Goal: Task Accomplishment & Management: Use online tool/utility

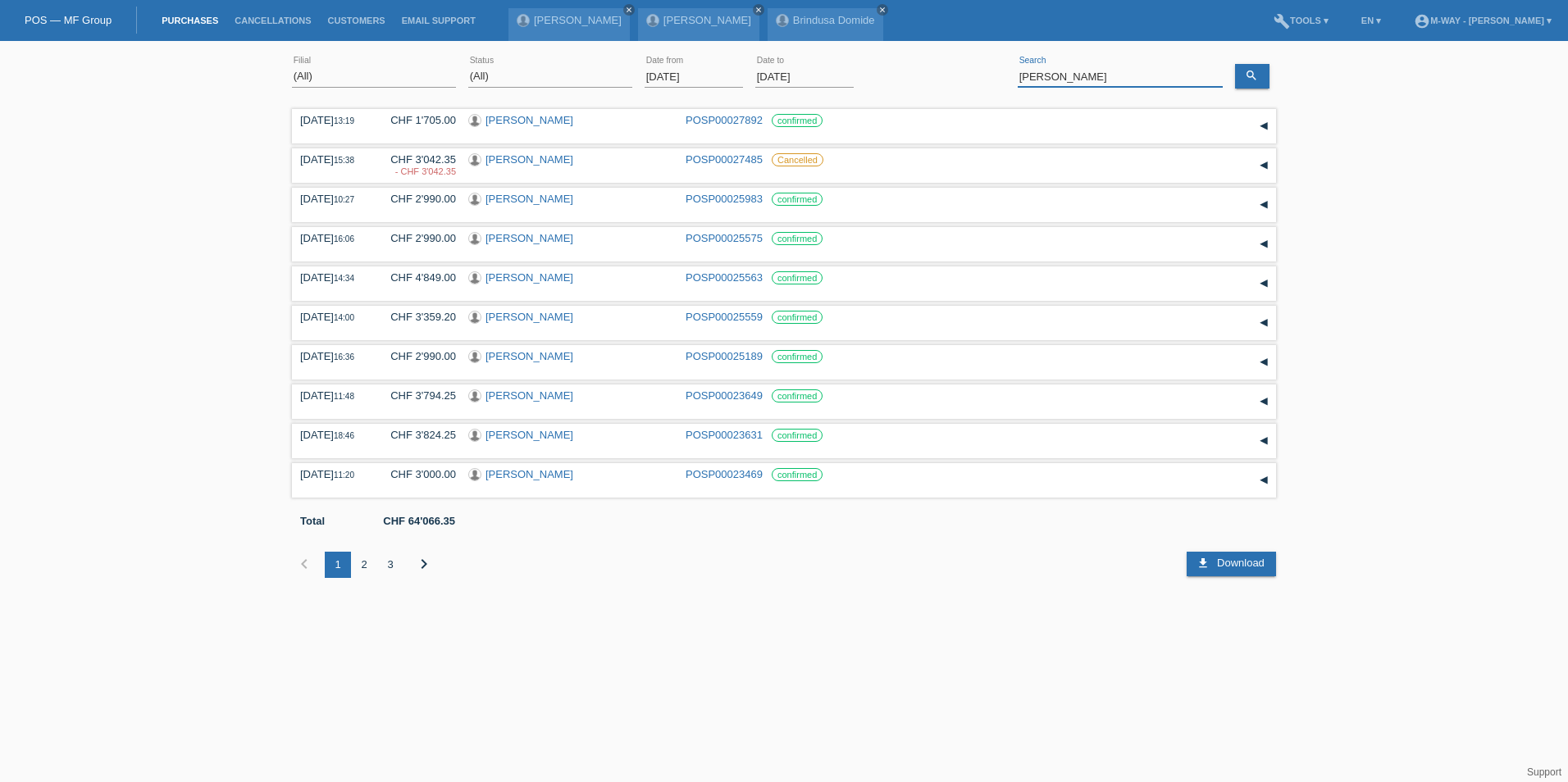
drag, startPoint x: 1137, startPoint y: 75, endPoint x: 990, endPoint y: 62, distance: 147.6
click at [990, 62] on div "(All) Aarau Alexand'Ro Edouard'O Passion Vélo SàRL Basel Bern City Bern Expo Be…" at bounding box center [784, 77] width 984 height 56
type input "zimmermann"
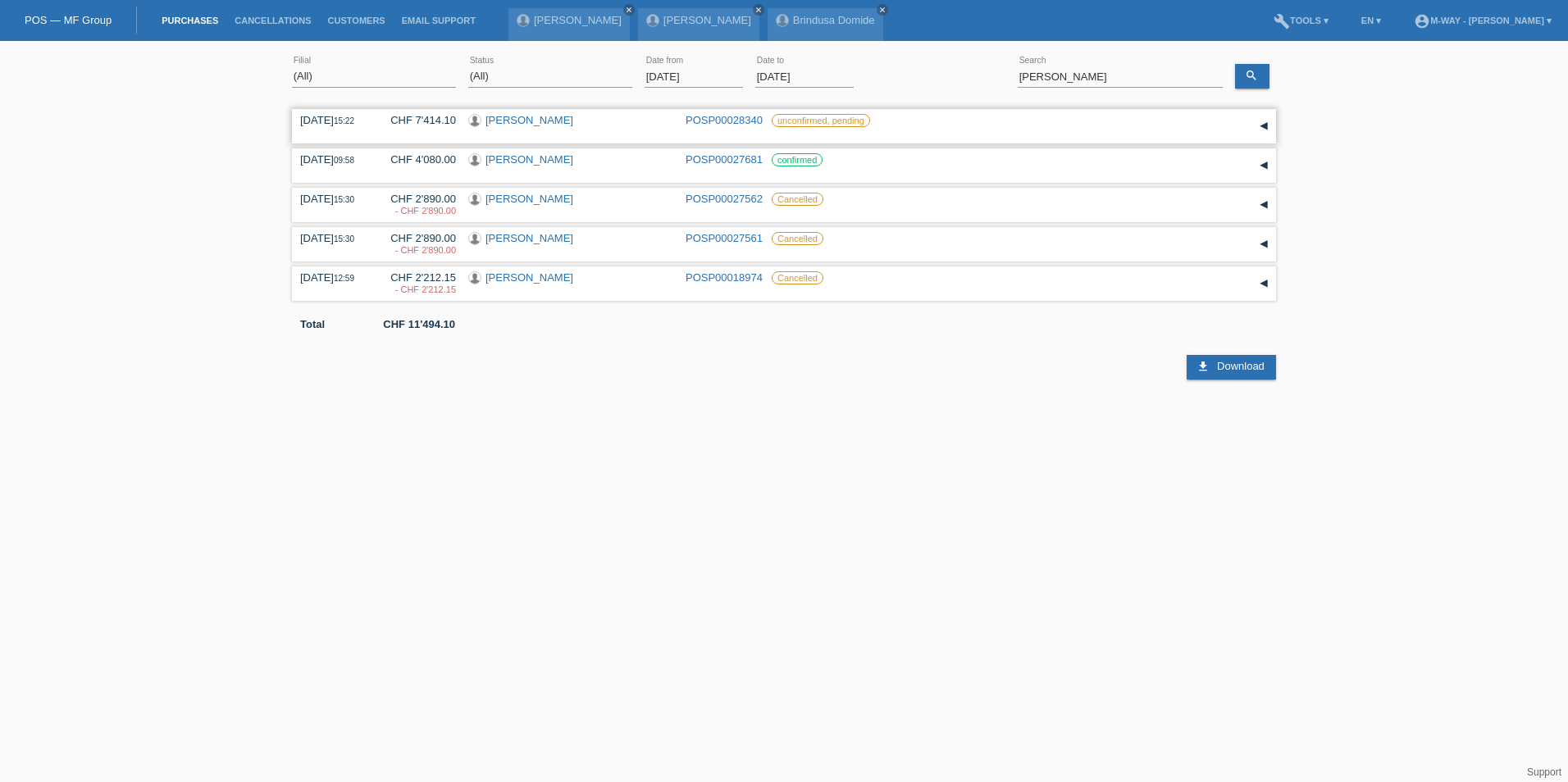
click at [537, 120] on link "[PERSON_NAME]" at bounding box center [529, 120] width 88 height 12
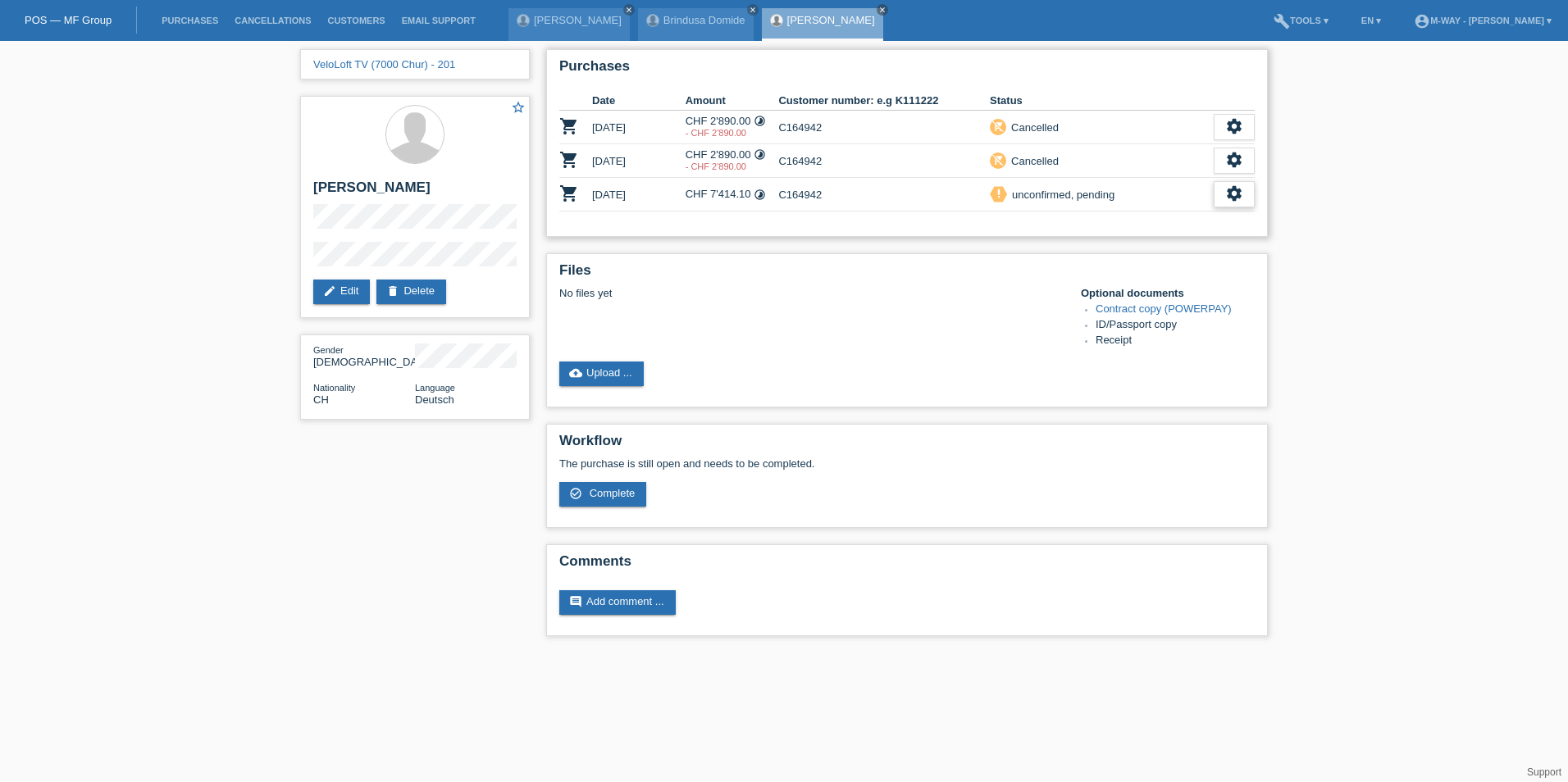
click at [1246, 190] on div "settings" at bounding box center [1234, 195] width 41 height 26
click at [1150, 221] on div "fullscreen Show" at bounding box center [1130, 221] width 247 height 25
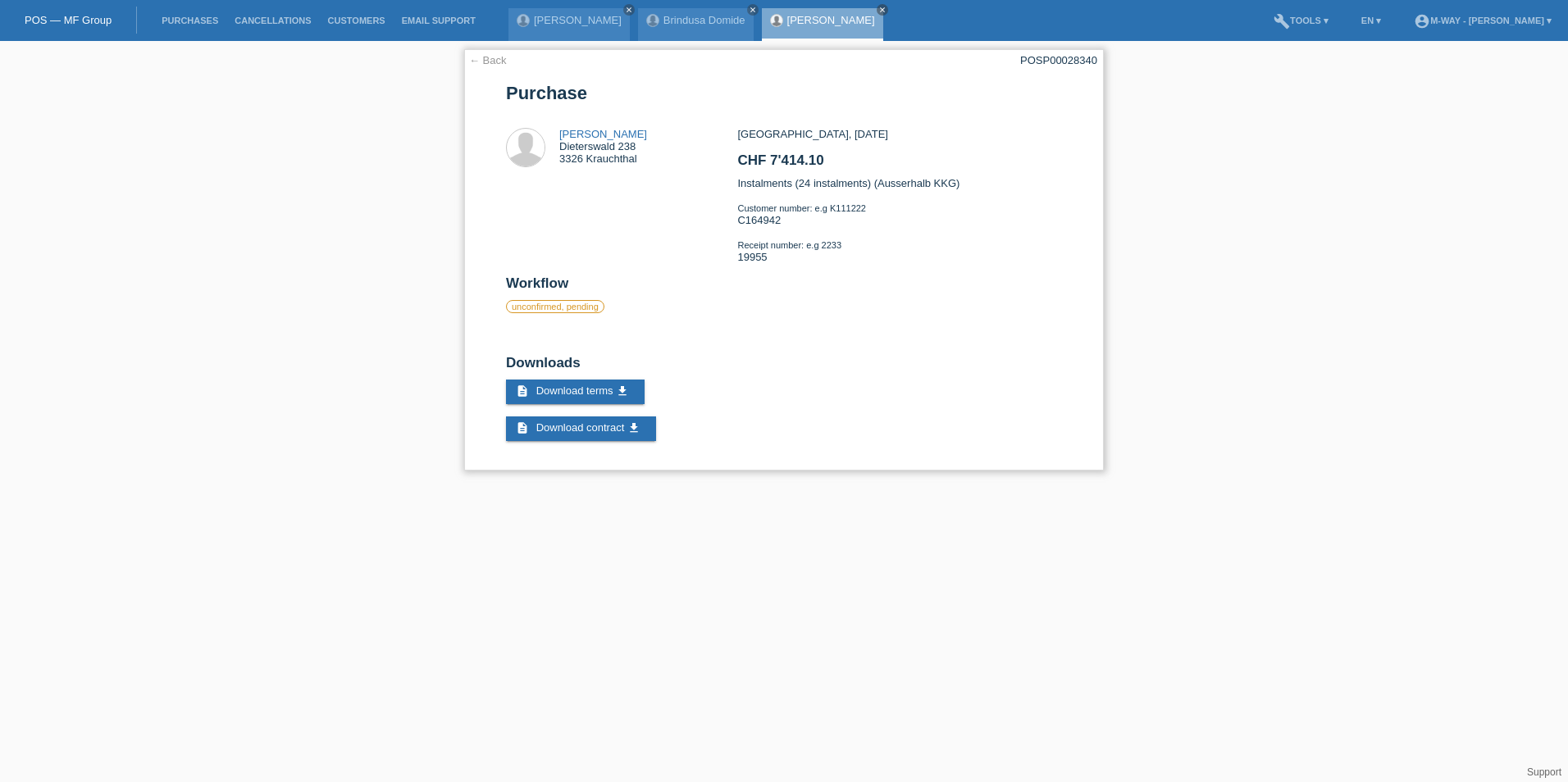
click at [494, 64] on link "← Back" at bounding box center [487, 59] width 38 height 12
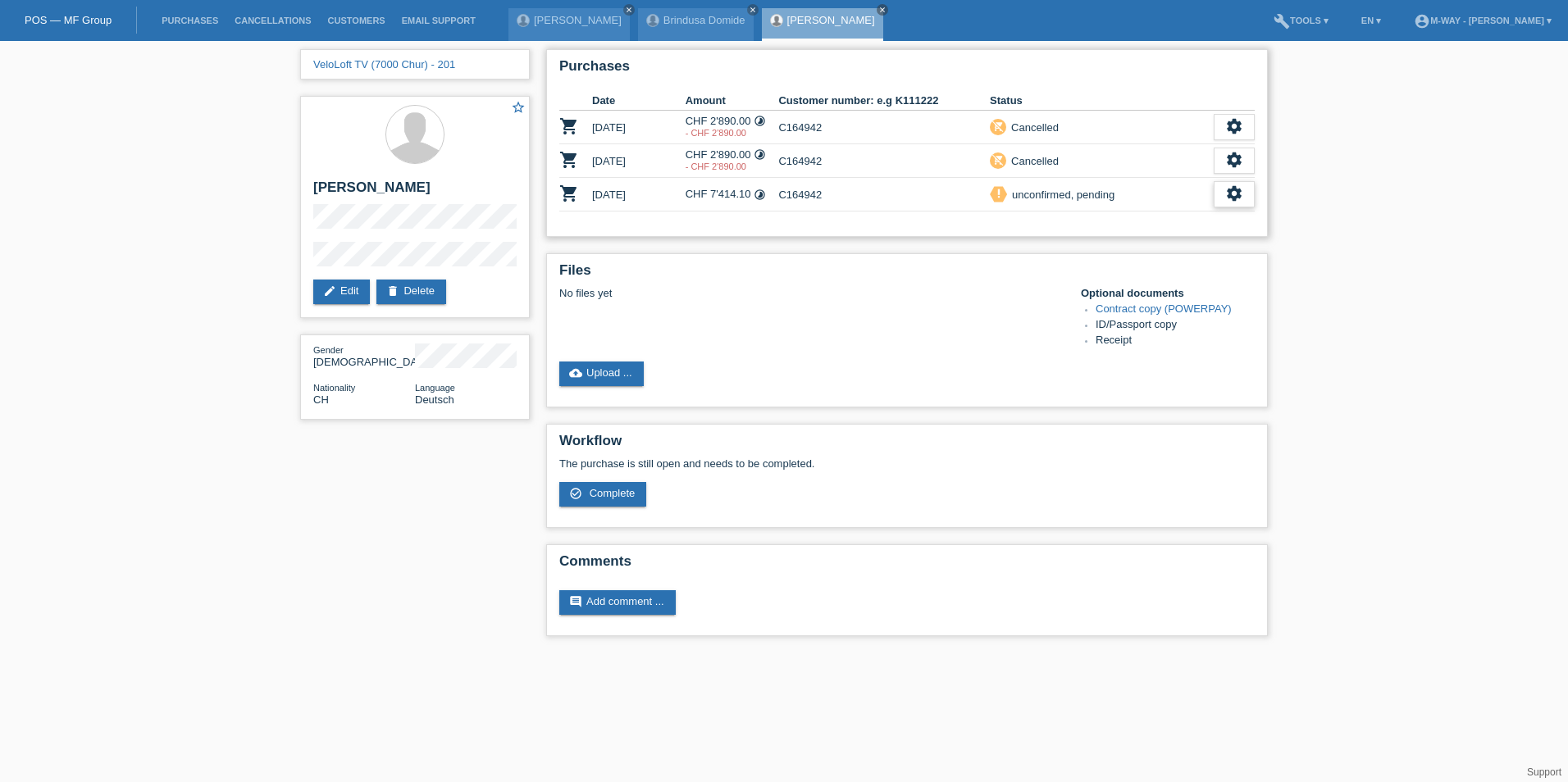
click at [1238, 197] on icon "settings" at bounding box center [1233, 193] width 18 height 18
click at [1231, 197] on icon "settings" at bounding box center [1233, 193] width 18 height 18
click at [1444, 367] on div "VeloLoft TV (7000 Chur) - 201 star_border Reto Zimmermann edit Edit delete Dele…" at bounding box center [784, 347] width 1568 height 612
click at [146, 574] on div "VeloLoft TV (7000 Chur) - 201 star_border Reto Zimmermann edit Edit delete Dele…" at bounding box center [784, 347] width 1568 height 612
click at [1232, 197] on icon "settings" at bounding box center [1233, 193] width 18 height 18
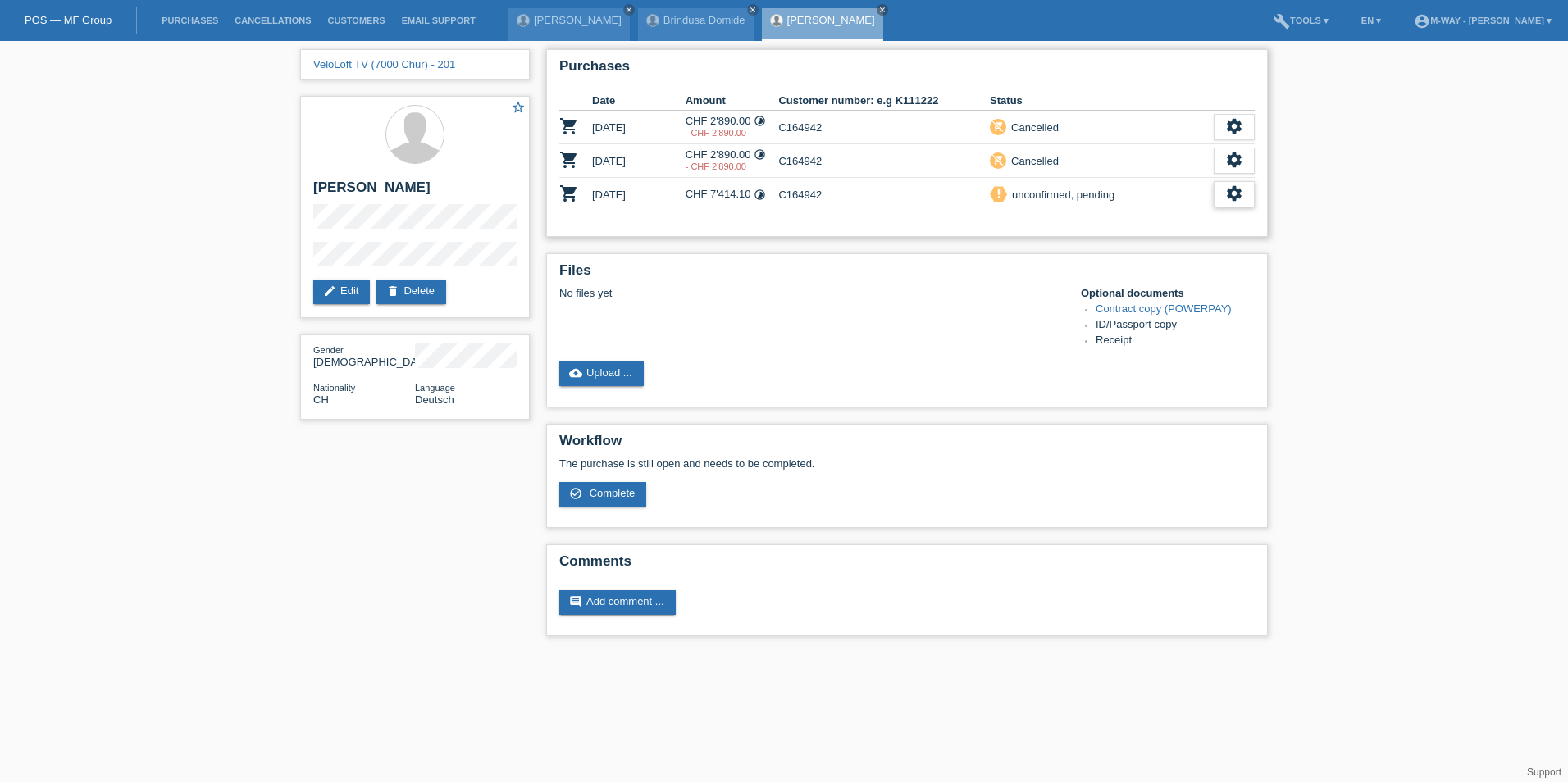
click at [1230, 189] on icon "settings" at bounding box center [1233, 193] width 18 height 18
click at [1074, 271] on span "Complete" at bounding box center [1056, 269] width 51 height 19
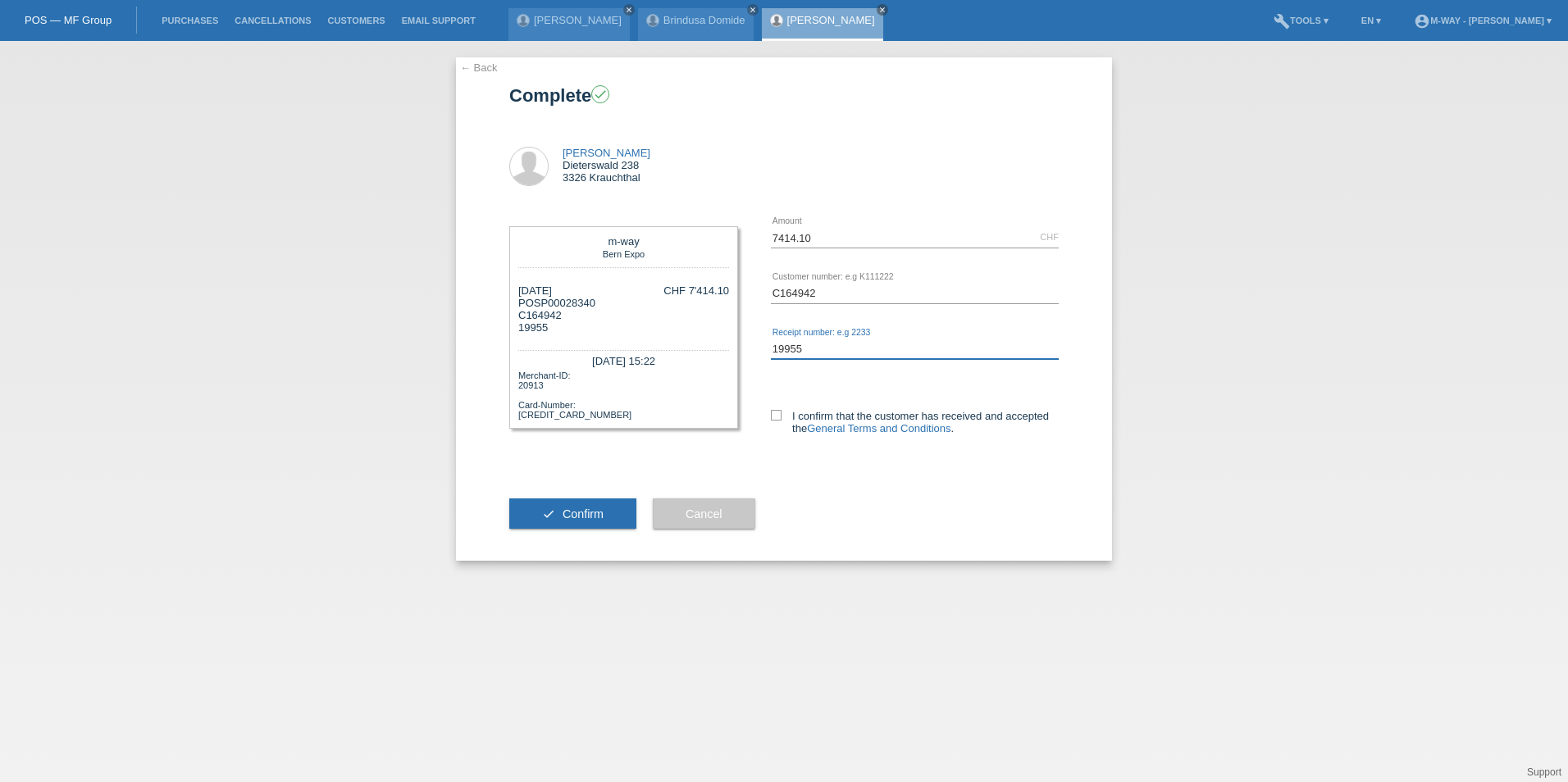
click at [845, 352] on input "19955" at bounding box center [915, 349] width 288 height 20
click at [781, 413] on icon at bounding box center [777, 416] width 11 height 11
click at [781, 413] on input "I confirm that the customer has received and accepted the General Terms and Con…" at bounding box center [777, 416] width 11 height 11
checkbox input "true"
click at [546, 523] on button "check Confirm" at bounding box center [573, 514] width 127 height 32
